Goal: Transaction & Acquisition: Purchase product/service

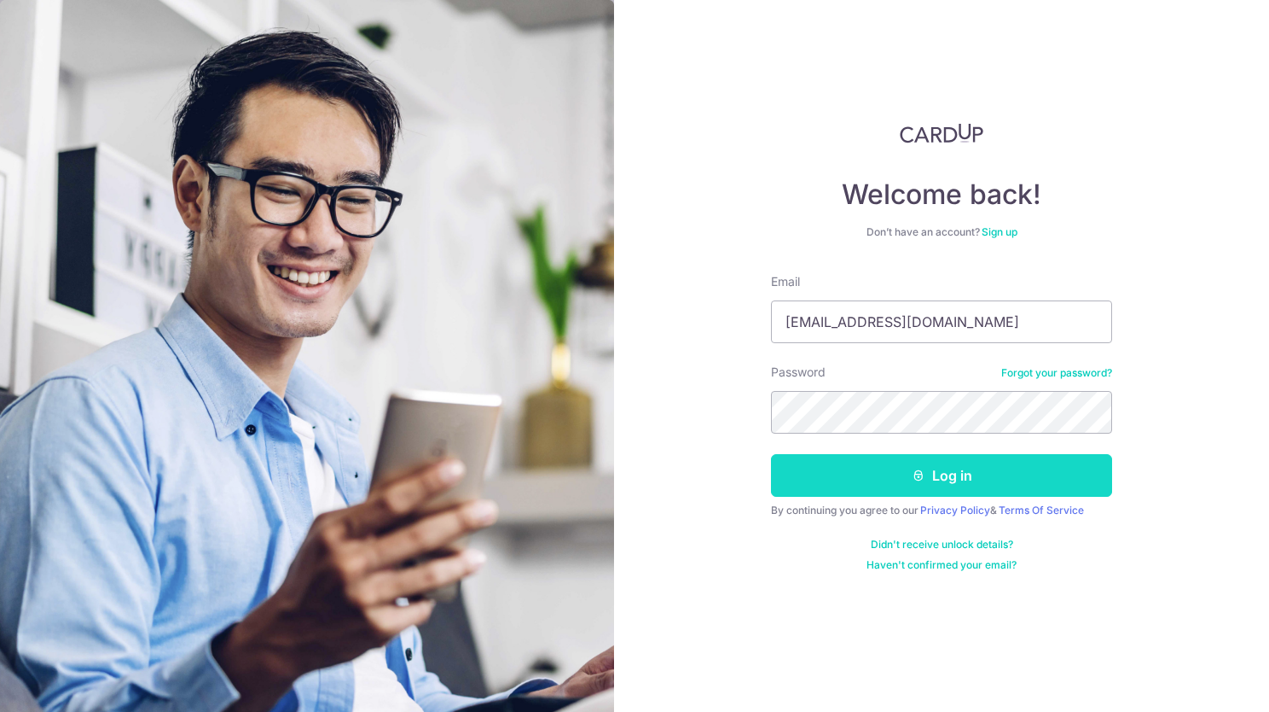
click at [1061, 463] on button "Log in" at bounding box center [941, 475] width 341 height 43
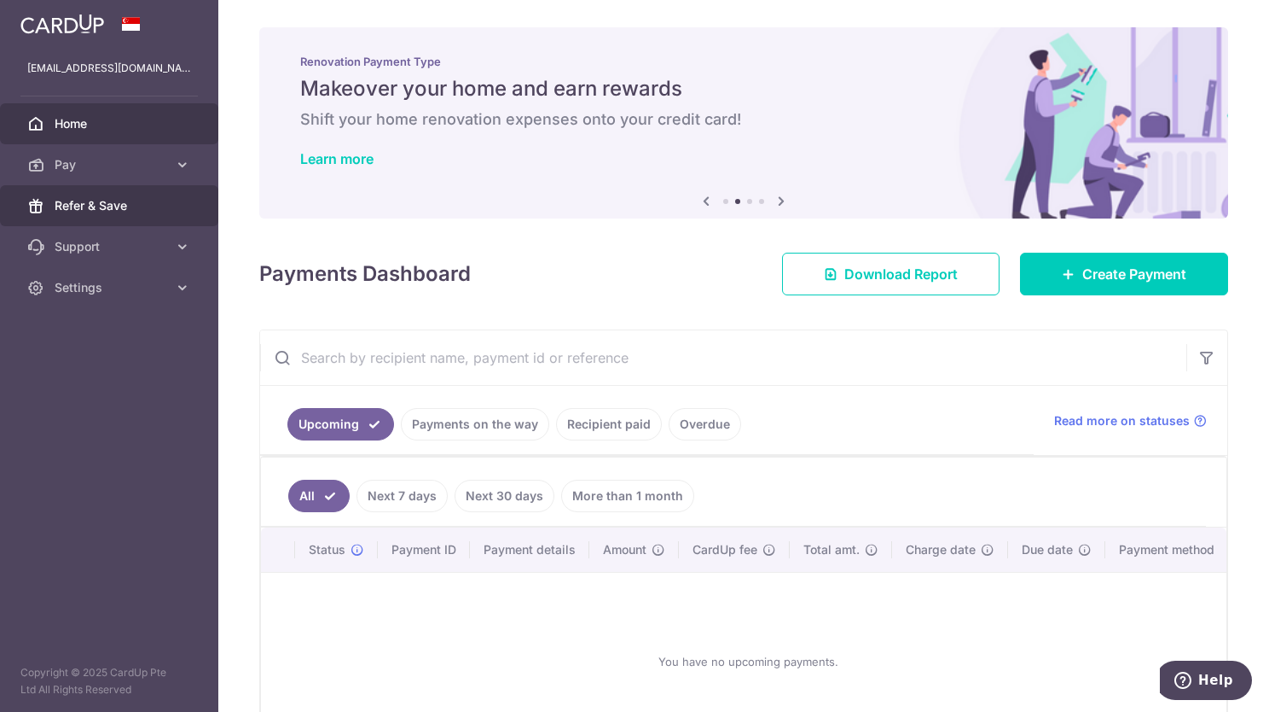
click at [135, 208] on span "Refer & Save" at bounding box center [111, 205] width 113 height 17
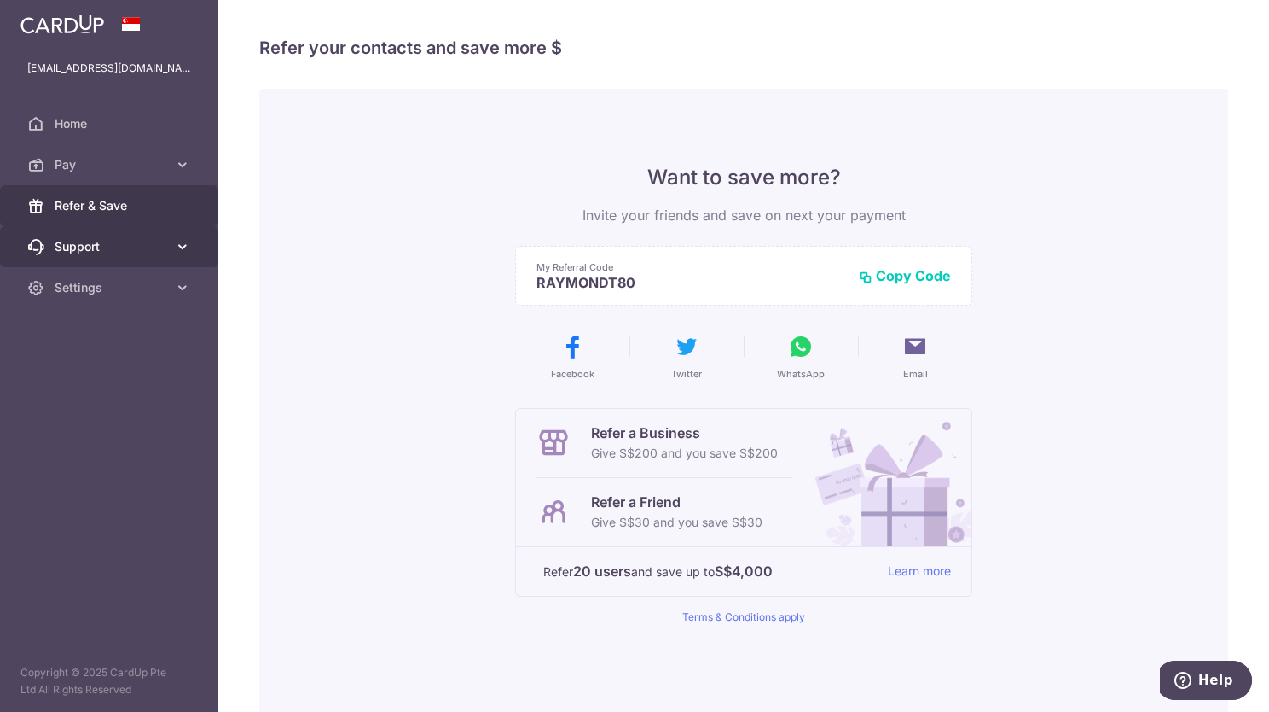
click at [182, 246] on icon at bounding box center [182, 246] width 17 height 17
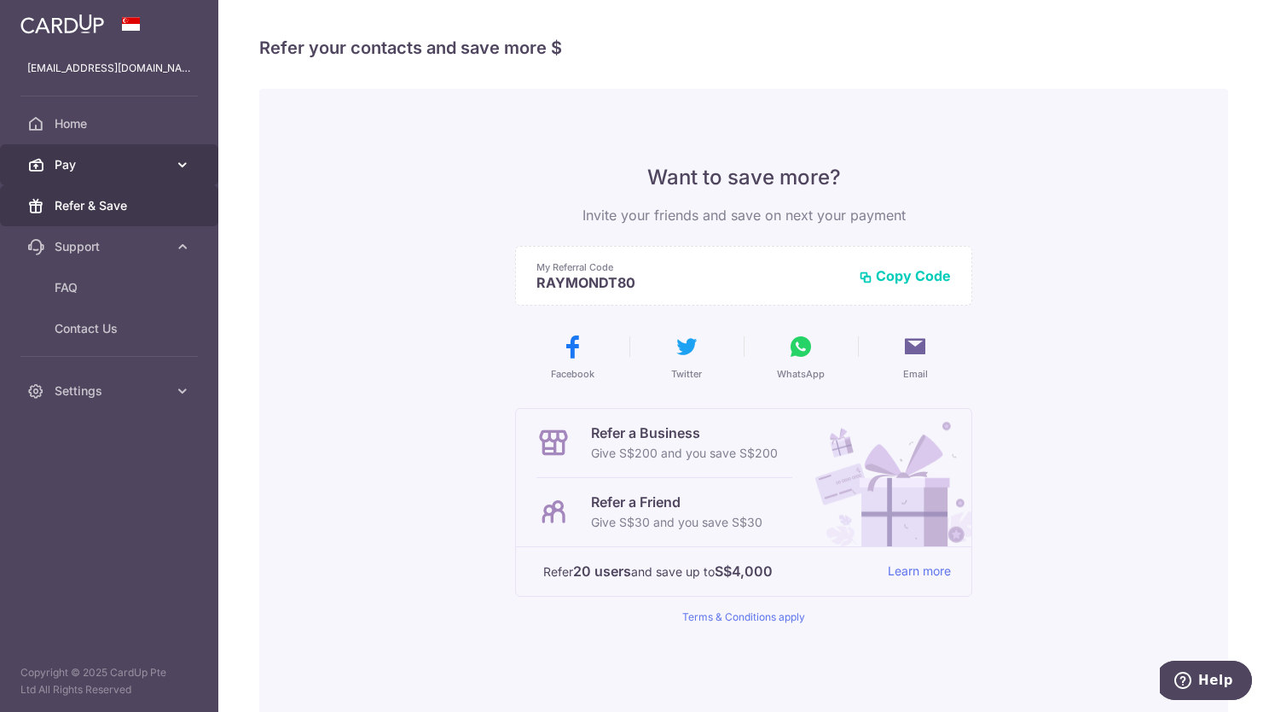
click at [184, 170] on icon at bounding box center [182, 164] width 17 height 17
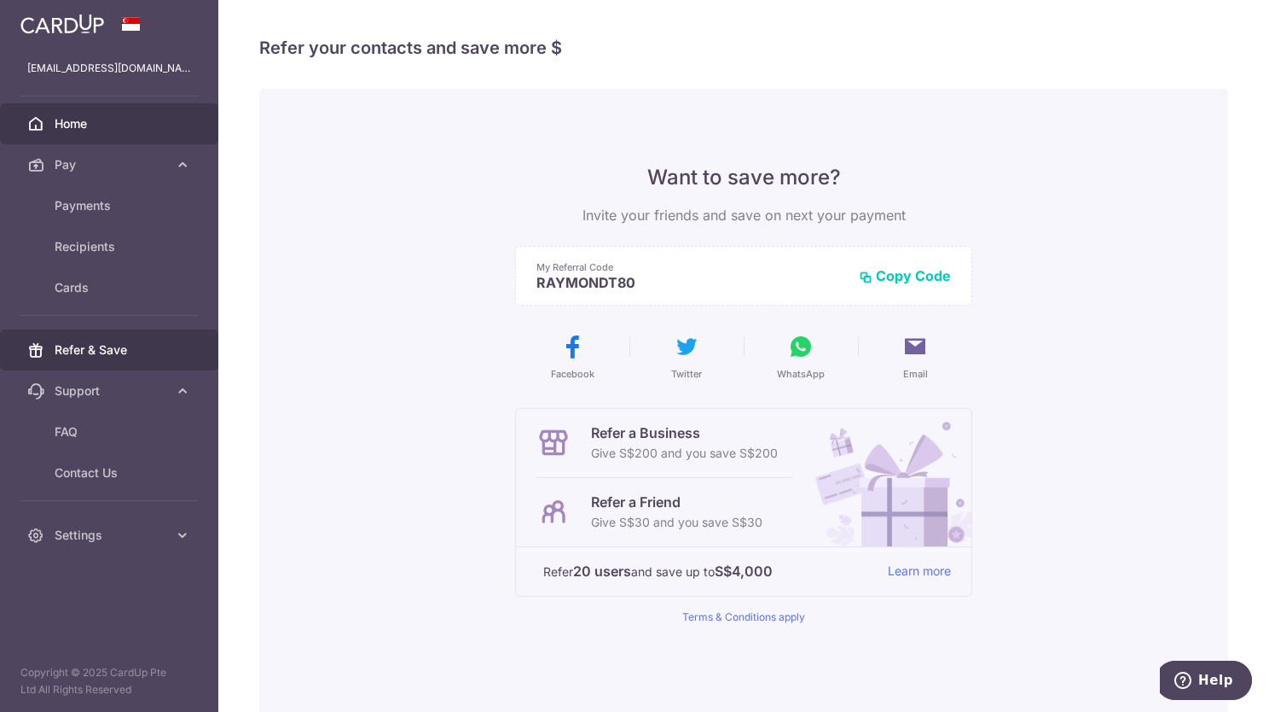
click at [83, 128] on span "Home" at bounding box center [111, 123] width 113 height 17
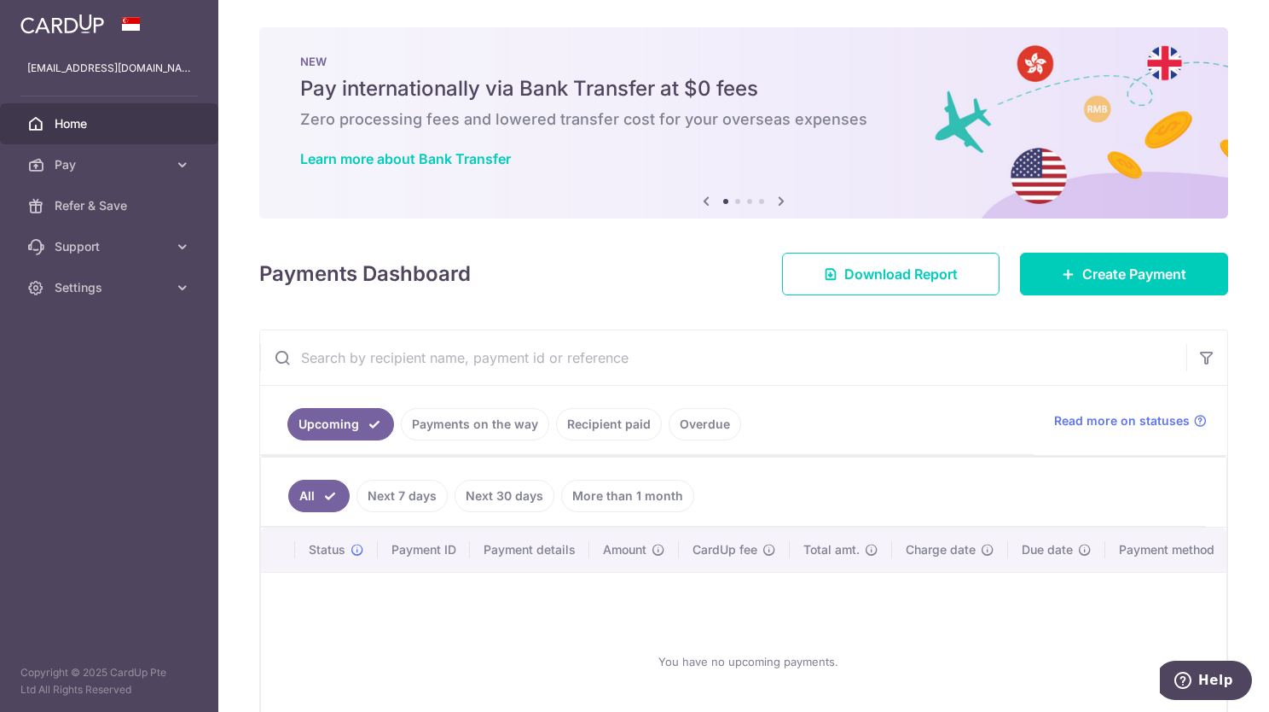
click at [82, 24] on img at bounding box center [62, 24] width 84 height 20
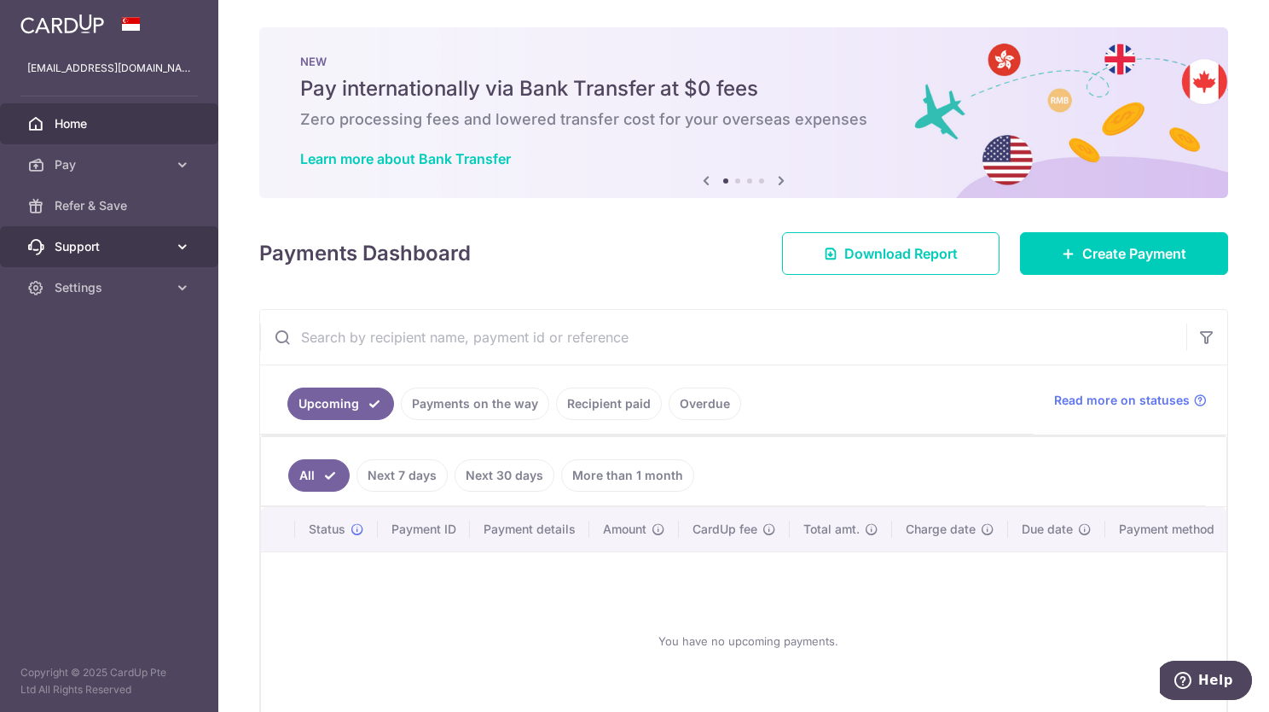
click at [183, 244] on icon at bounding box center [182, 246] width 17 height 17
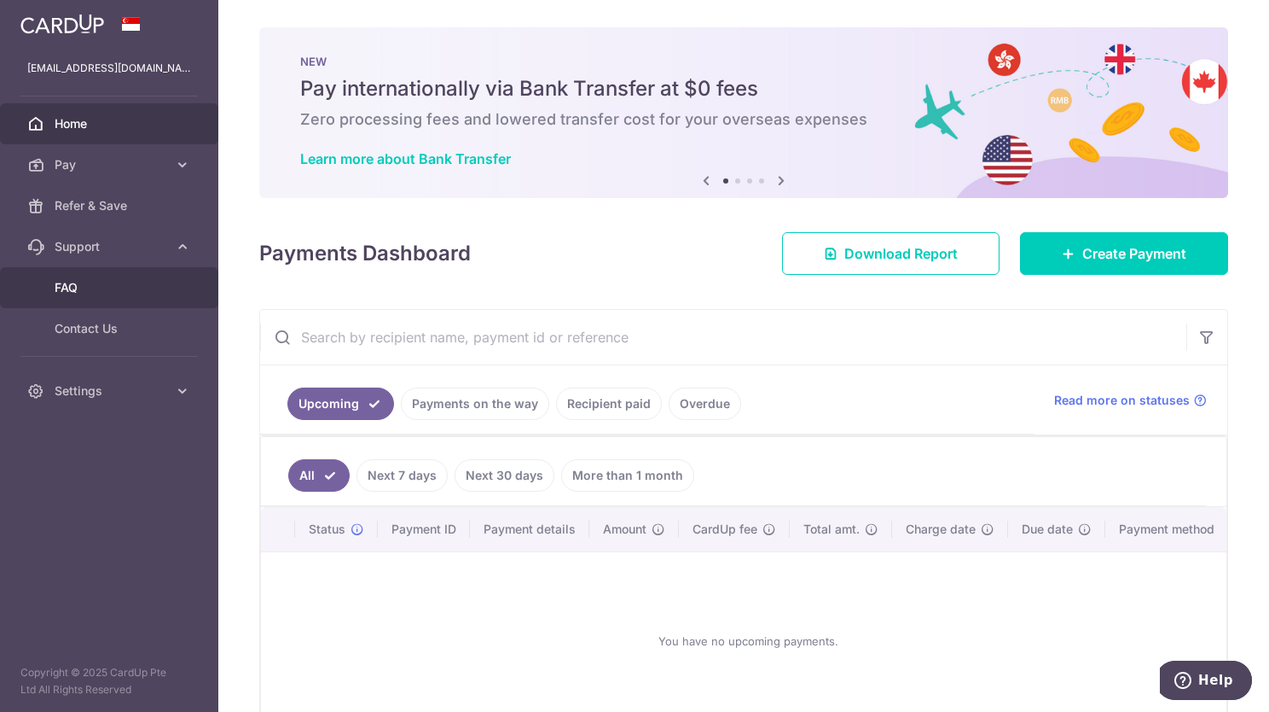
click at [92, 292] on span "FAQ" at bounding box center [111, 287] width 113 height 17
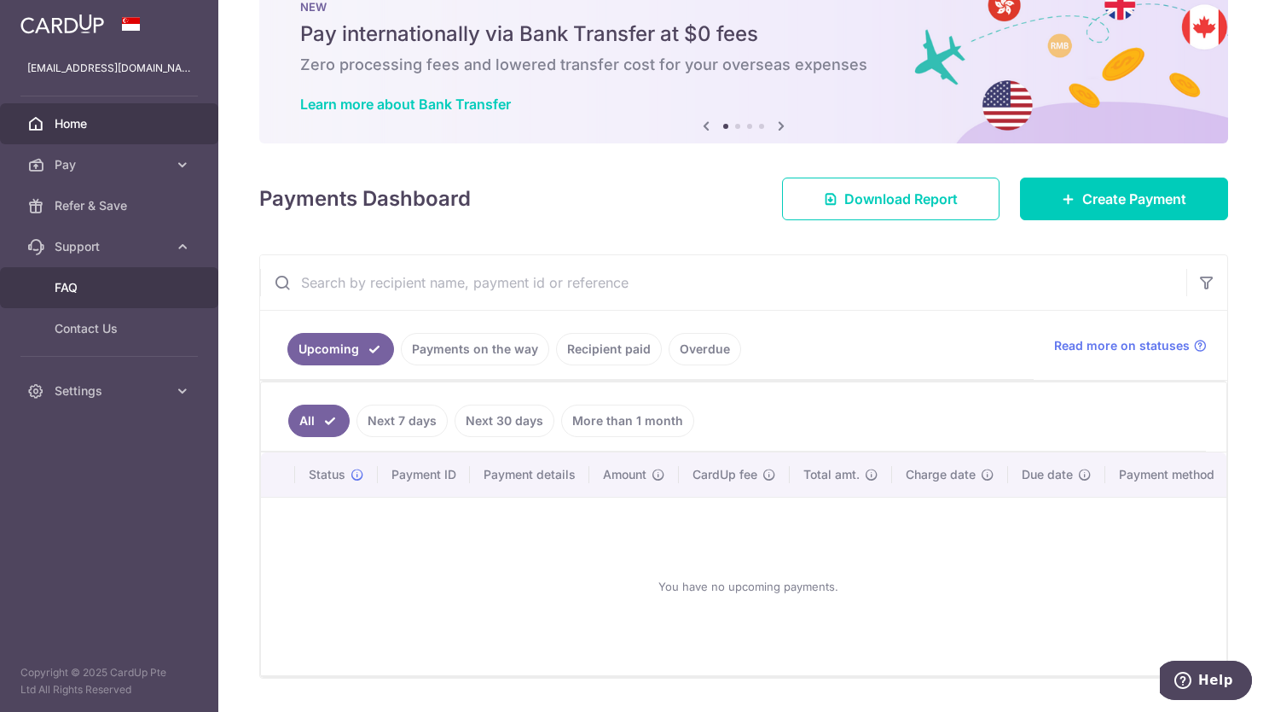
scroll to position [107, 0]
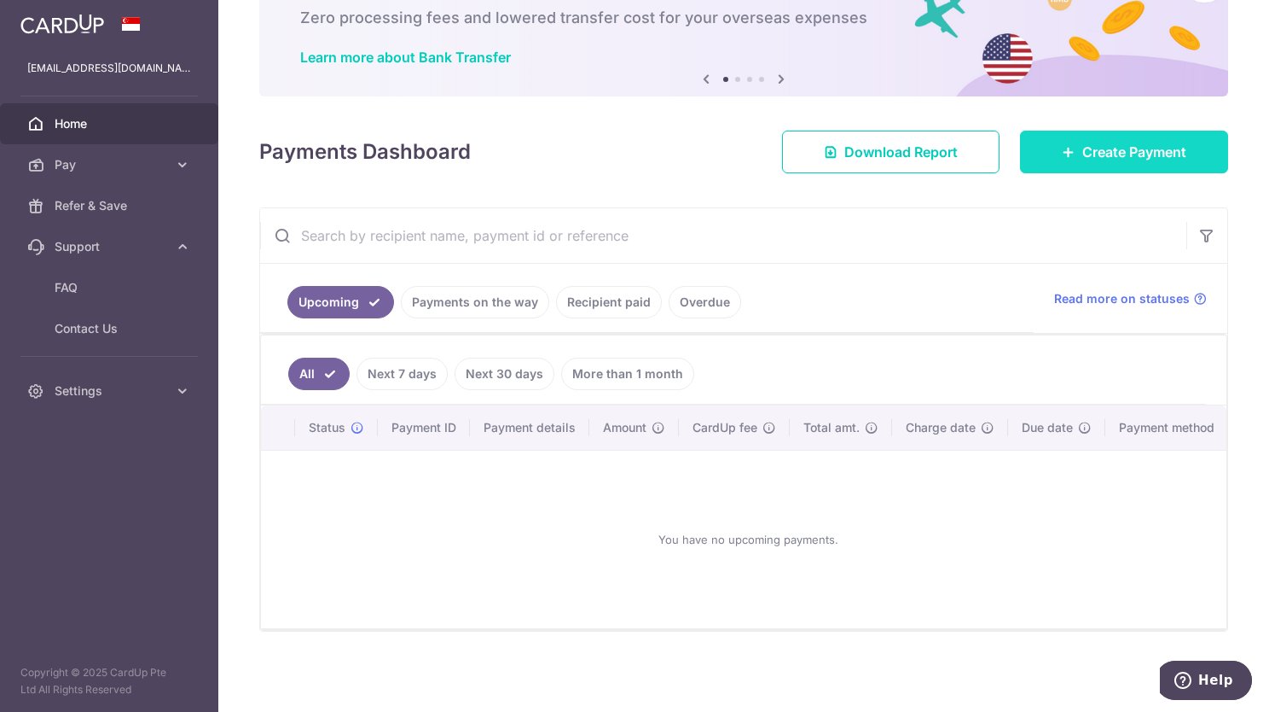
click at [1124, 147] on span "Create Payment" at bounding box center [1135, 152] width 104 height 20
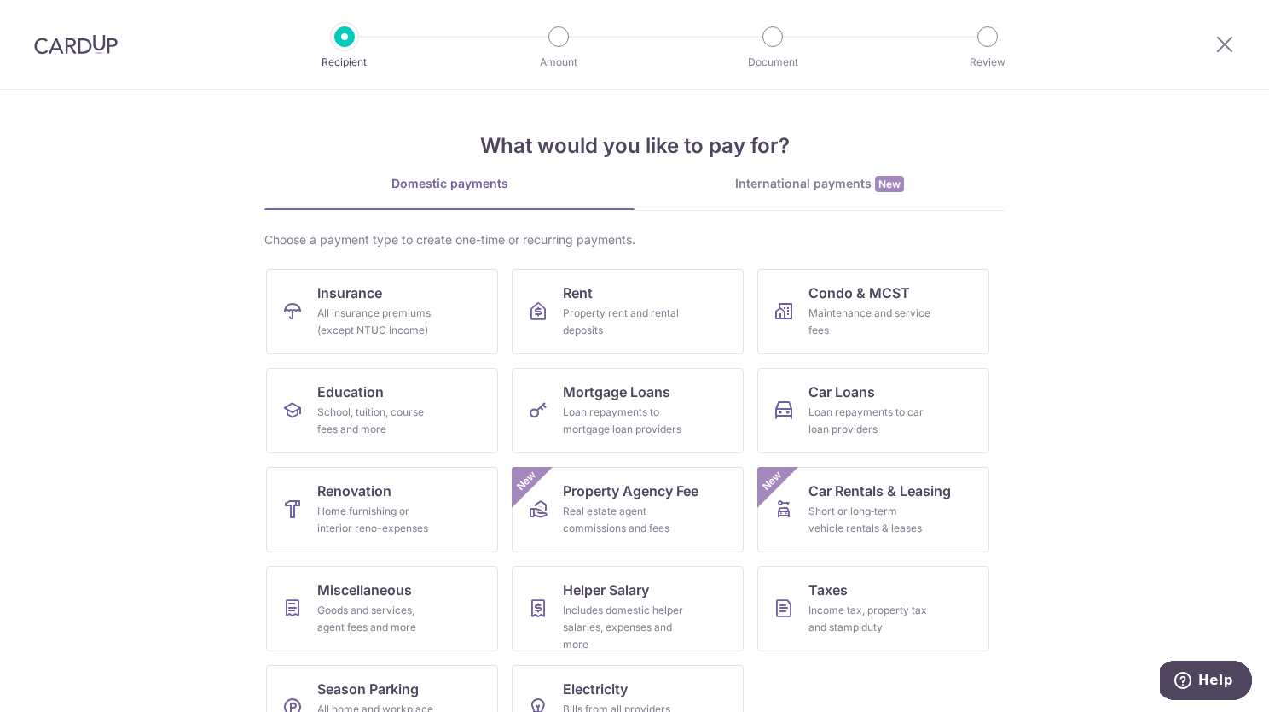
scroll to position [51, 0]
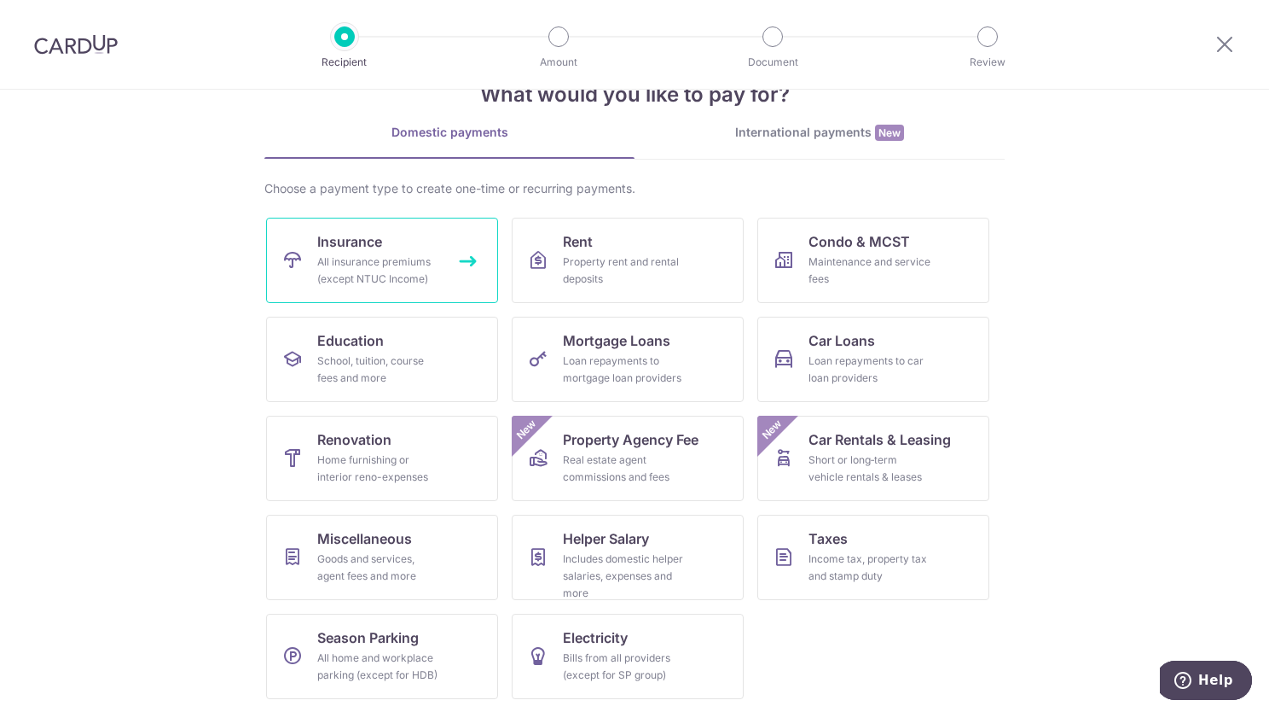
click at [348, 247] on span "Insurance" at bounding box center [349, 241] width 65 height 20
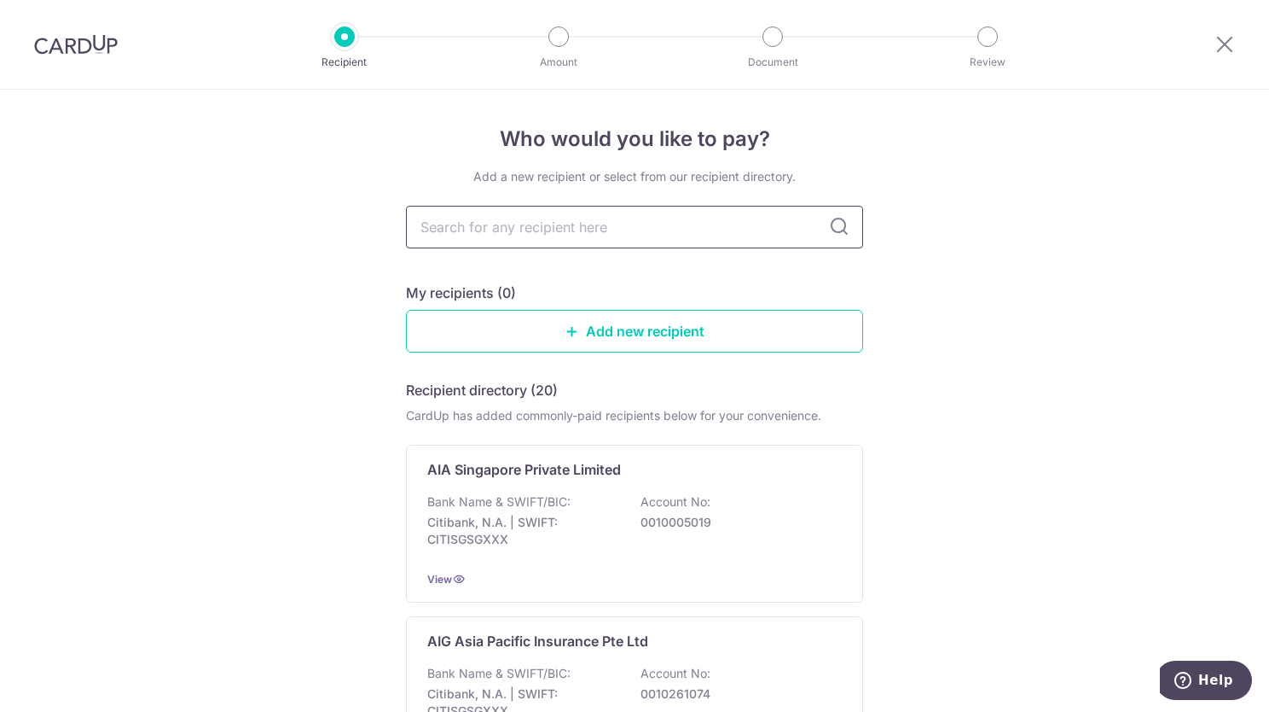
click at [724, 227] on input "text" at bounding box center [634, 227] width 457 height 43
click at [648, 224] on input "text" at bounding box center [634, 227] width 457 height 43
click at [797, 221] on input "text" at bounding box center [634, 227] width 457 height 43
type input "AIA"
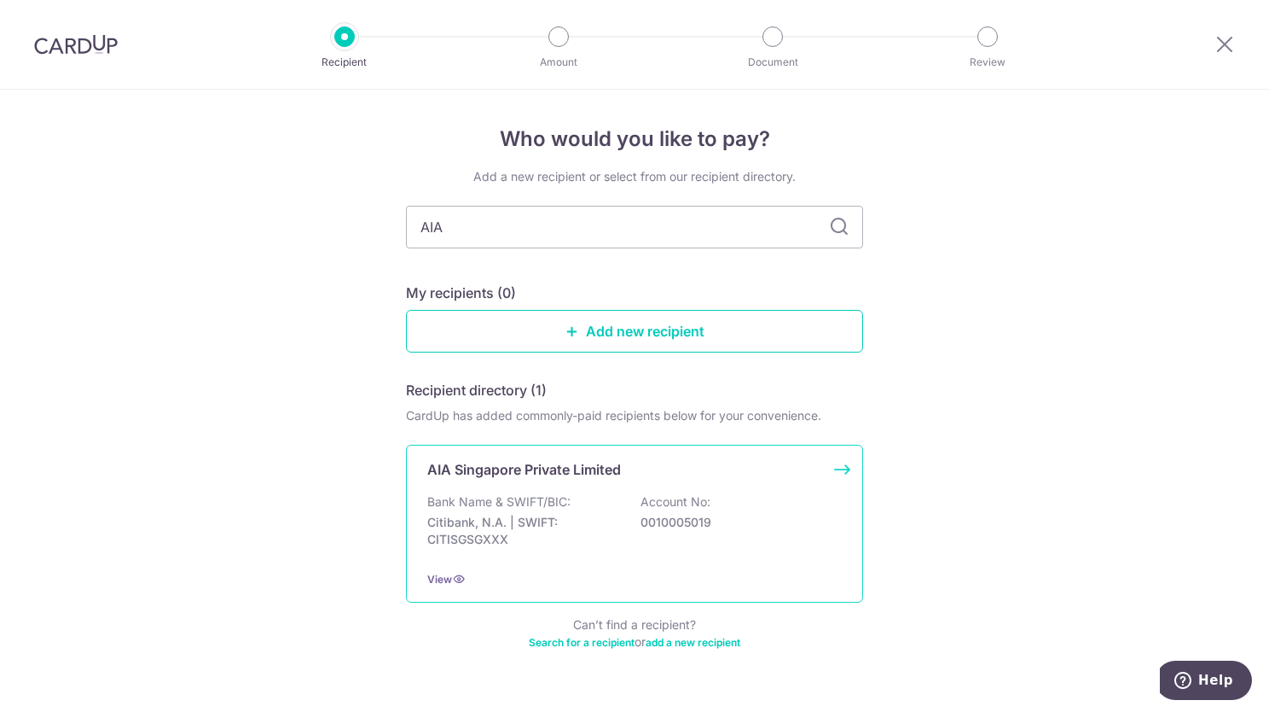
click at [657, 503] on p "Account No:" at bounding box center [676, 501] width 70 height 17
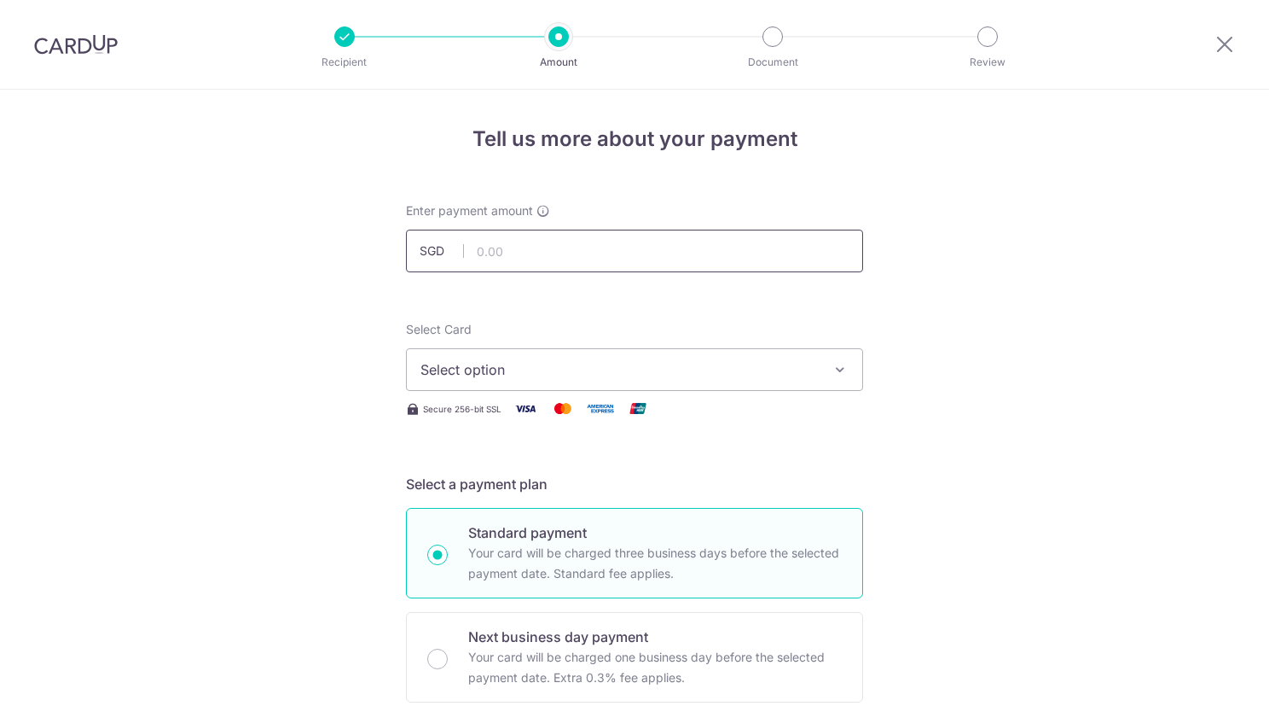
click at [708, 251] on input "text" at bounding box center [634, 250] width 457 height 43
type input "1,355.14"
click at [840, 370] on icon "button" at bounding box center [840, 369] width 17 height 17
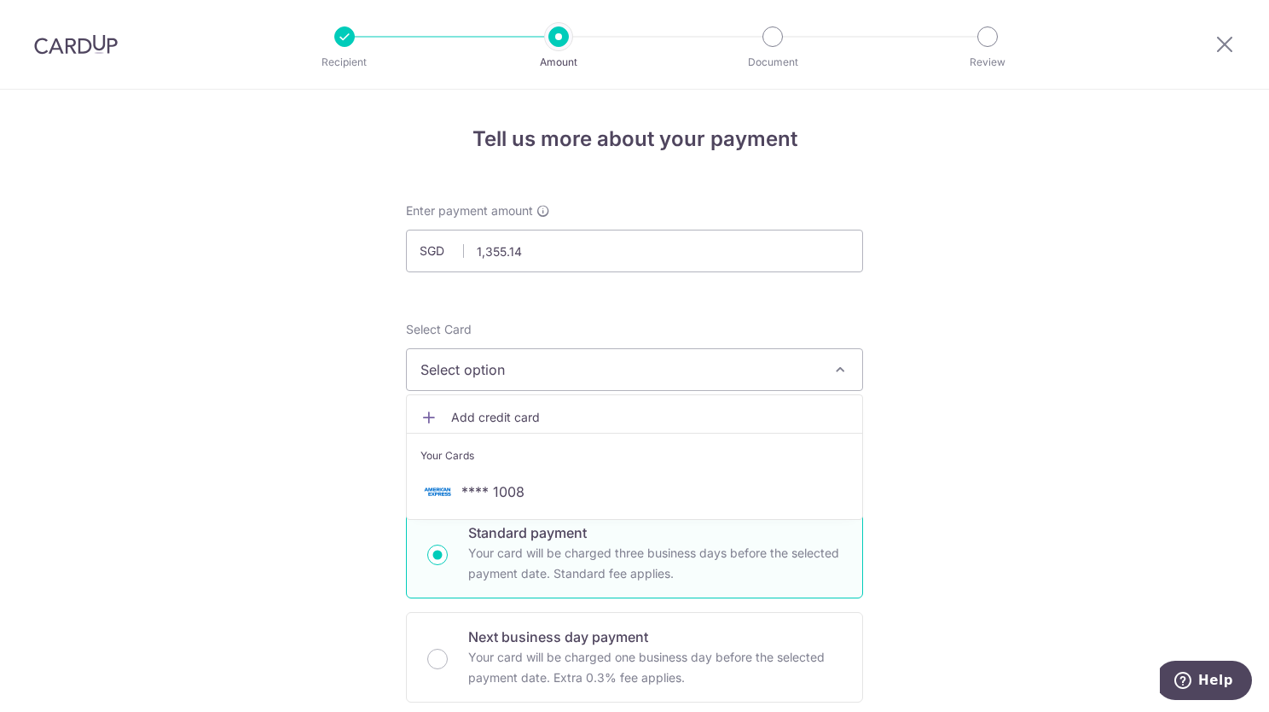
click at [840, 370] on icon "button" at bounding box center [840, 369] width 17 height 17
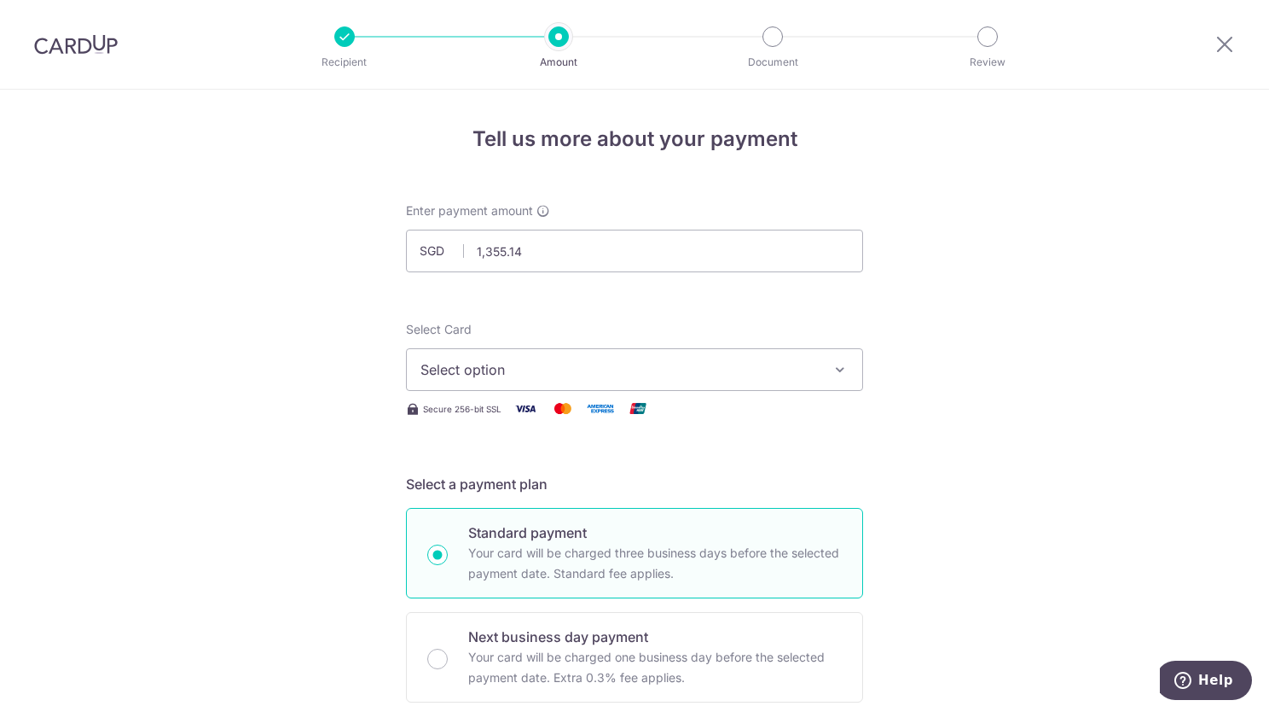
click at [840, 369] on icon "button" at bounding box center [840, 369] width 17 height 17
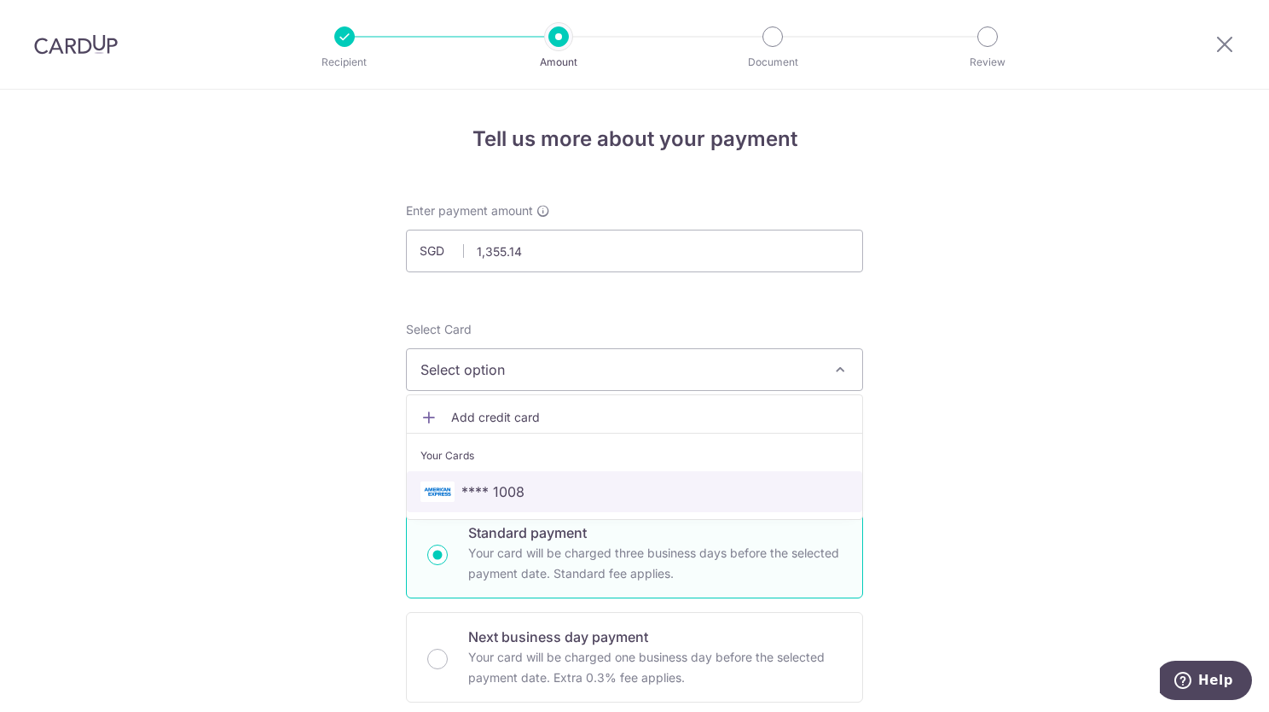
drag, startPoint x: 518, startPoint y: 493, endPoint x: 573, endPoint y: 443, distance: 74.9
click at [518, 493] on span "**** 1008" at bounding box center [493, 491] width 63 height 20
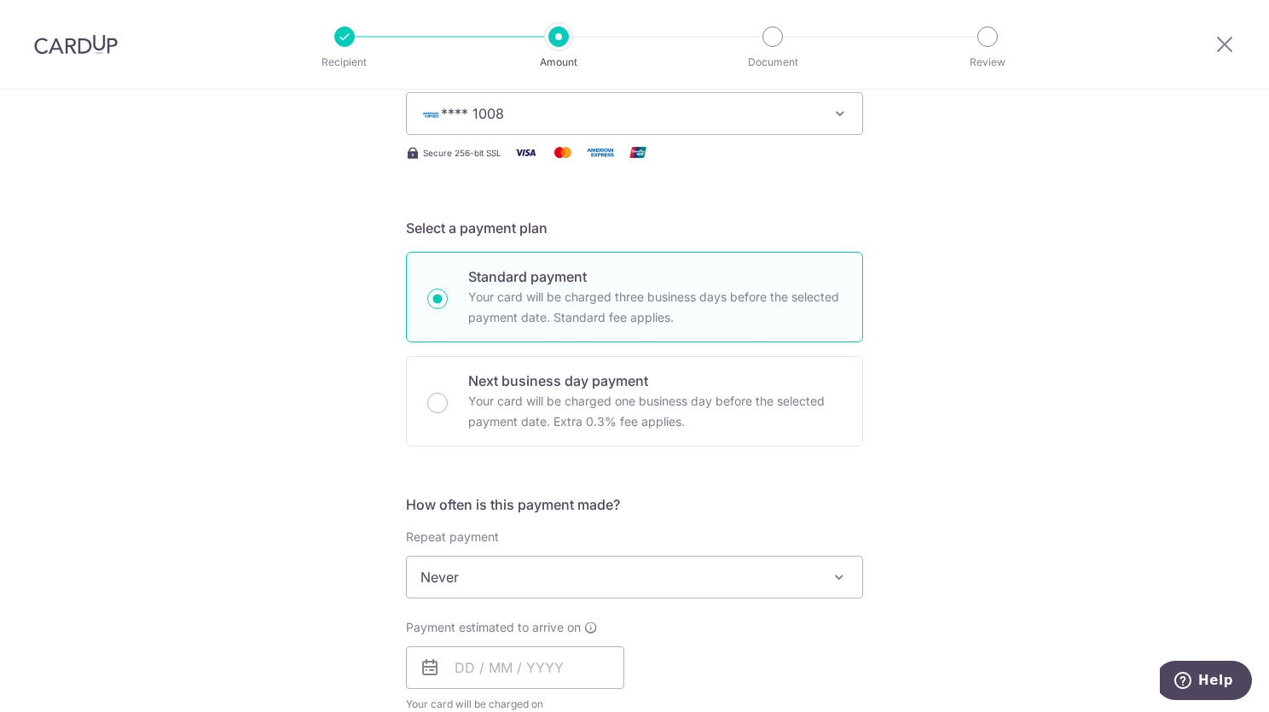
scroll to position [427, 0]
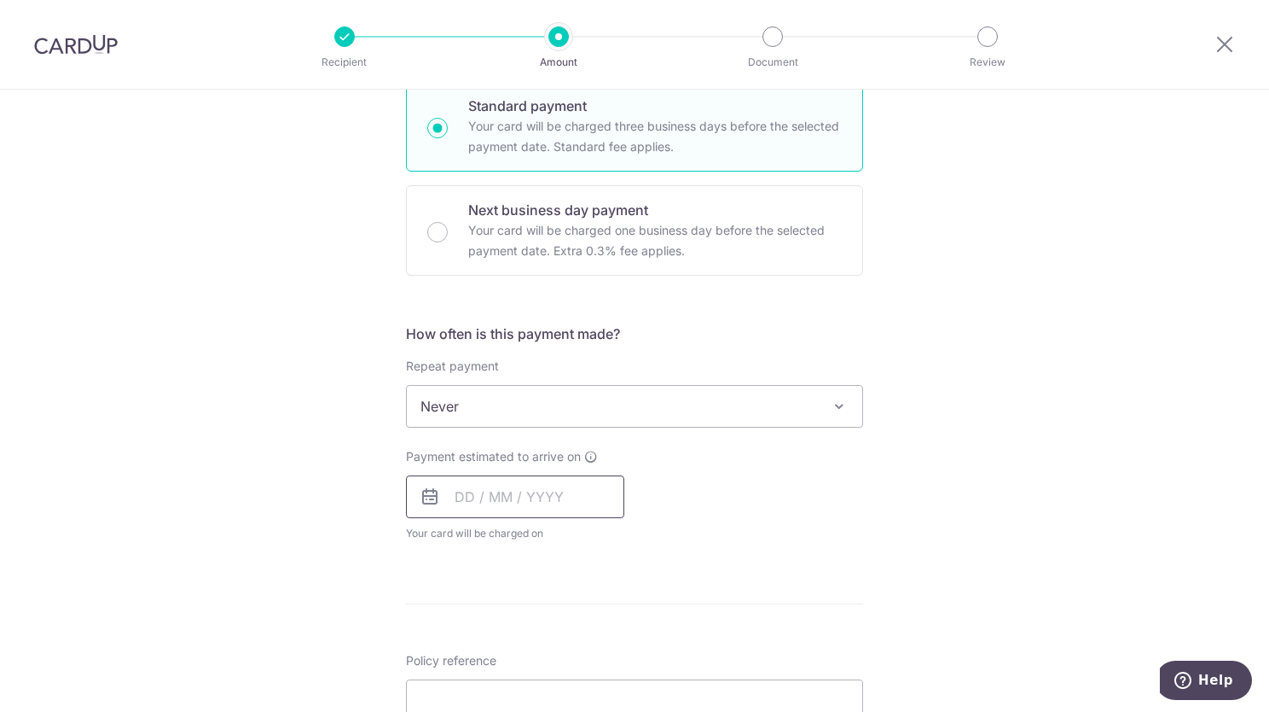
click at [560, 491] on input "text" at bounding box center [515, 496] width 218 height 43
drag, startPoint x: 576, startPoint y: 618, endPoint x: 687, endPoint y: 576, distance: 118.5
click at [576, 618] on link "4" at bounding box center [577, 617] width 27 height 27
type input "[DATE]"
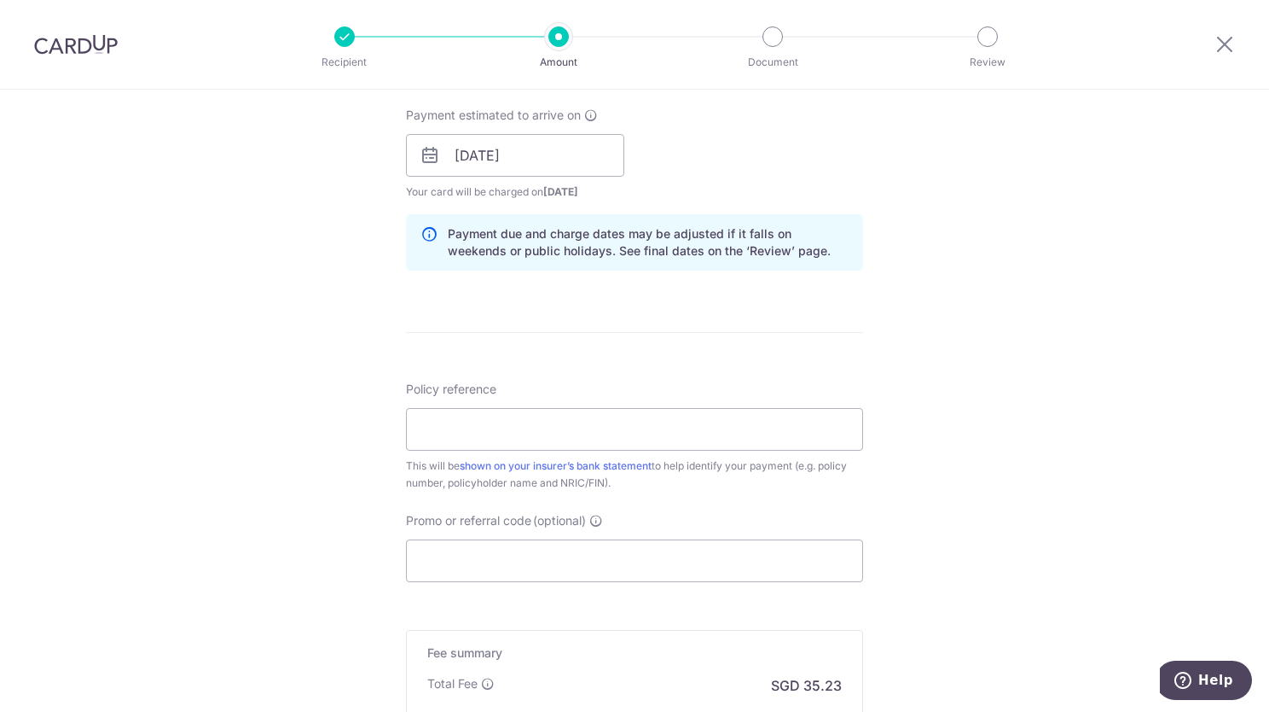
scroll to position [989, 0]
